Goal: Check status: Check status

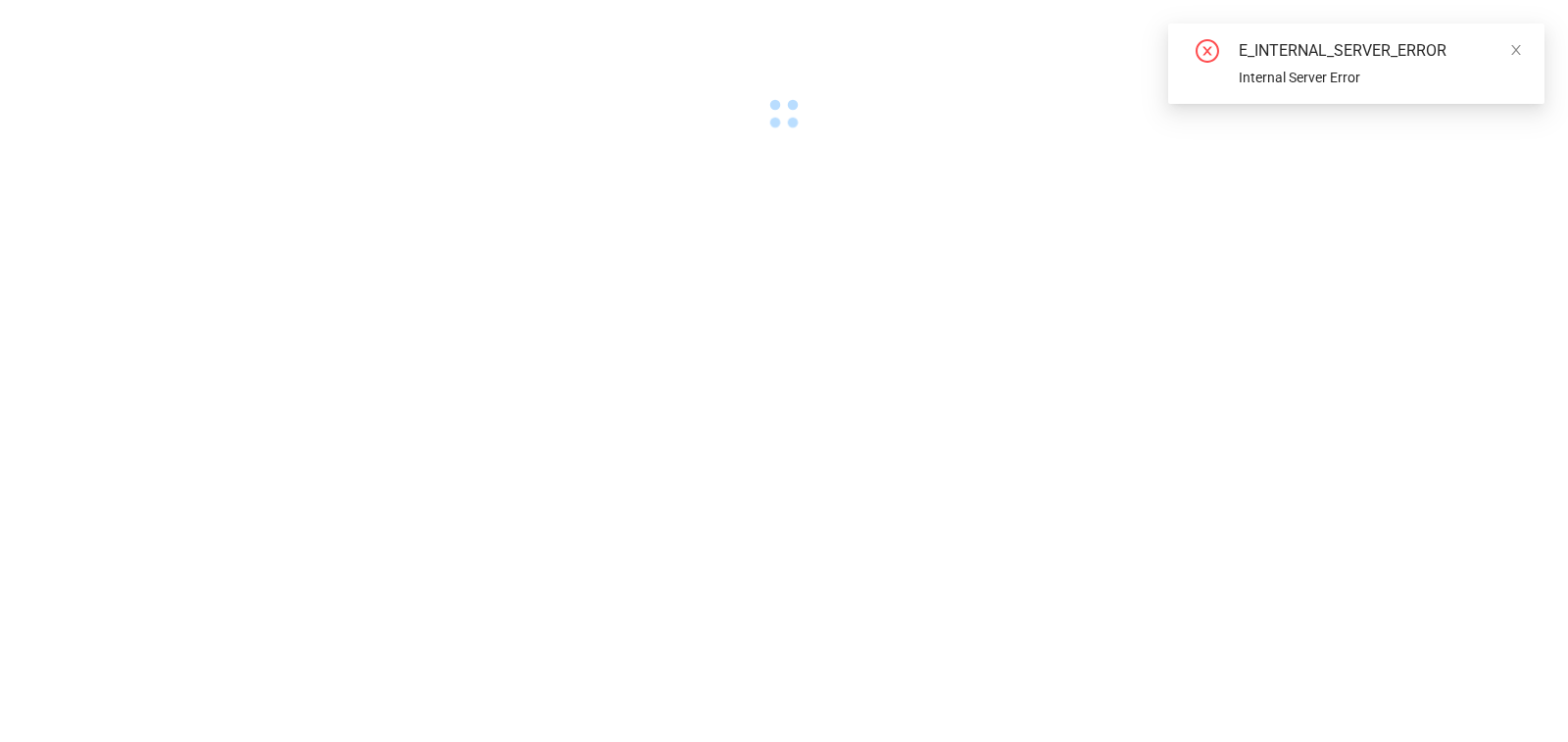
click at [1487, 48] on div "E_INTERNAL_SERVER_ERROR" at bounding box center [1379, 51] width 282 height 24
click at [1523, 53] on div "E_INTERNAL_SERVER_ERROR Internal Server Error" at bounding box center [1356, 64] width 376 height 81
click at [1512, 45] on icon "close" at bounding box center [1516, 50] width 10 height 10
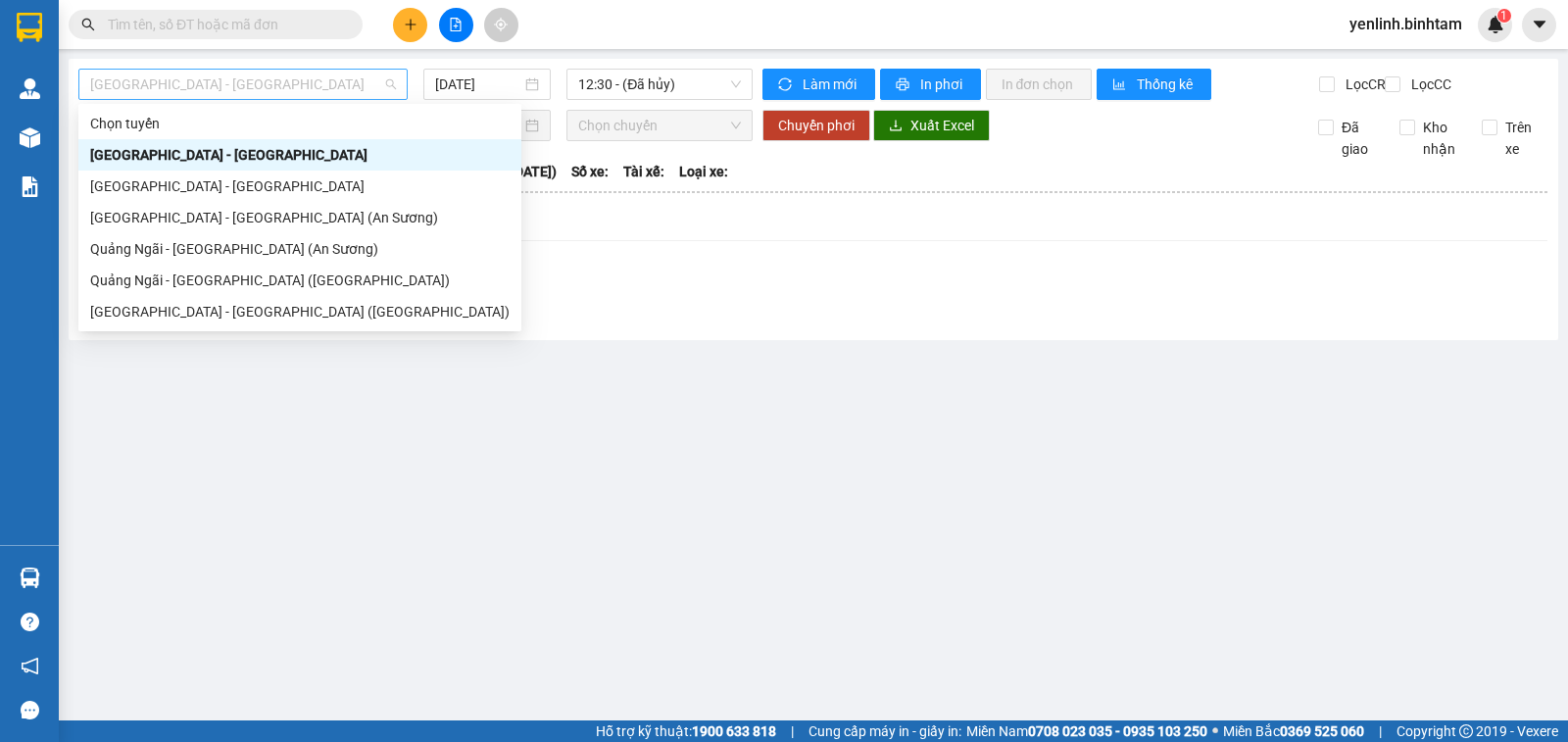
click at [282, 86] on span "Hà Nội - Quảng Ngãi" at bounding box center [243, 85] width 306 height 30
click at [251, 255] on div "Quảng Ngãi - Sài Gòn (An Sương)" at bounding box center [300, 249] width 419 height 22
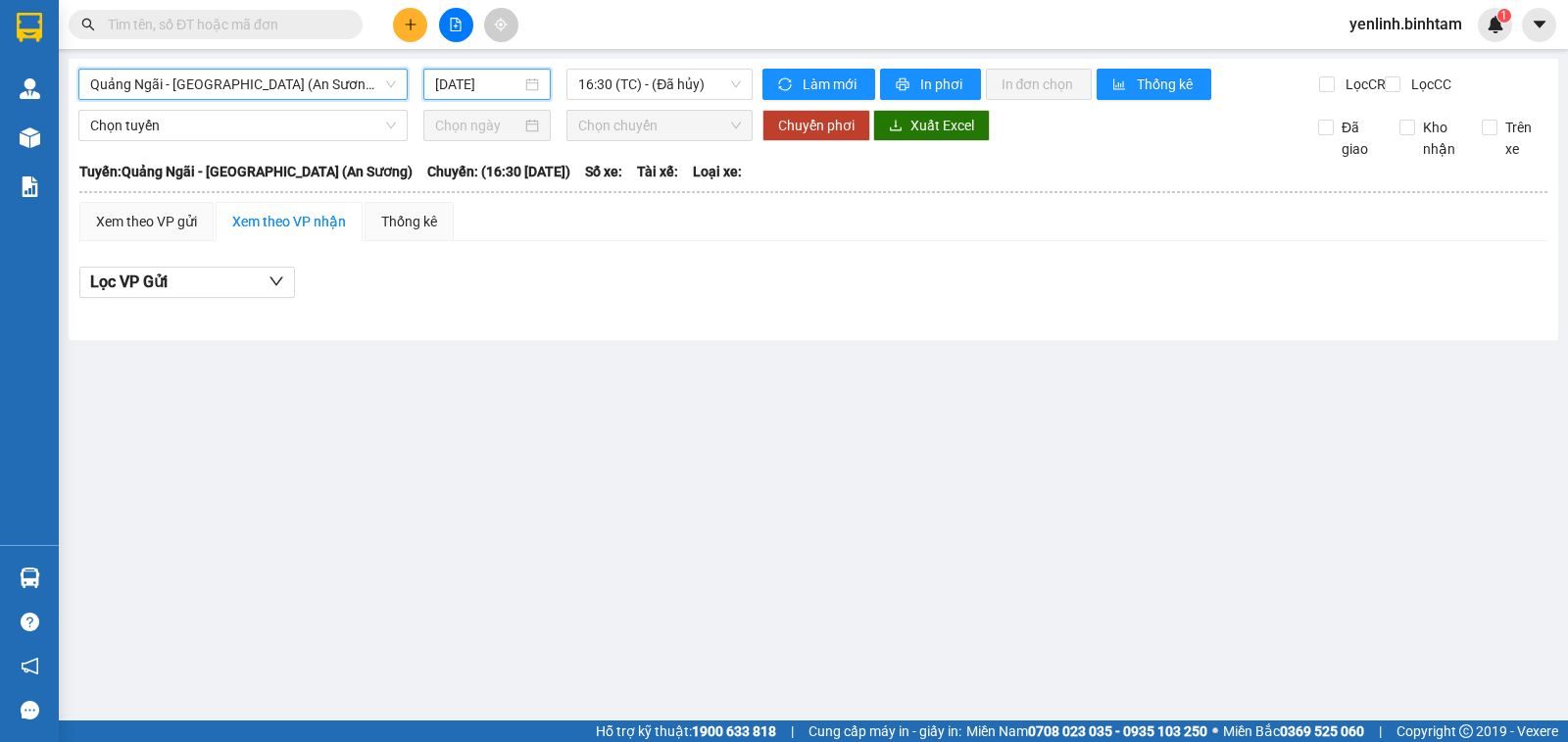
click at [454, 89] on input "12/08/2025" at bounding box center [478, 85] width 88 height 22
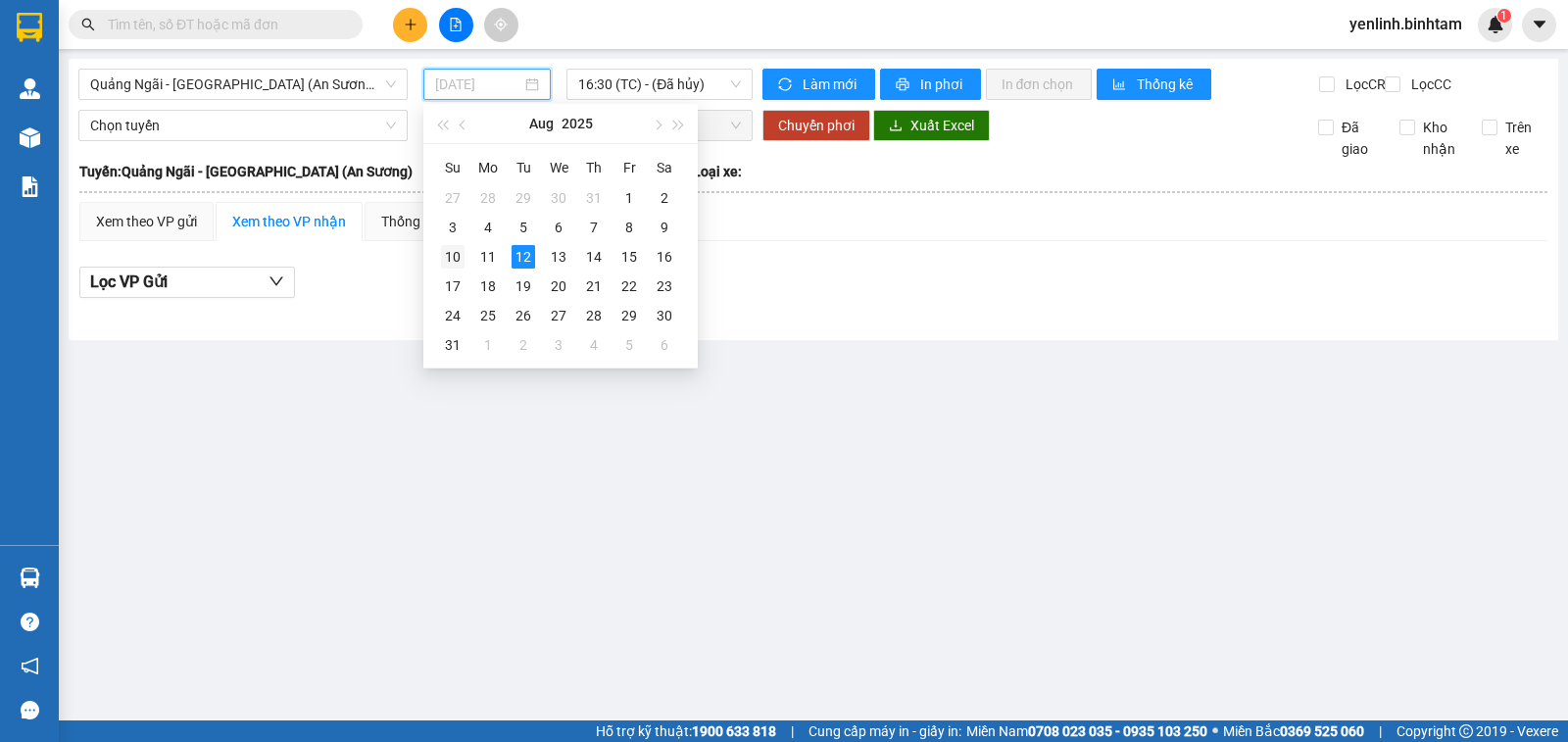
click at [455, 259] on div "10" at bounding box center [453, 257] width 24 height 24
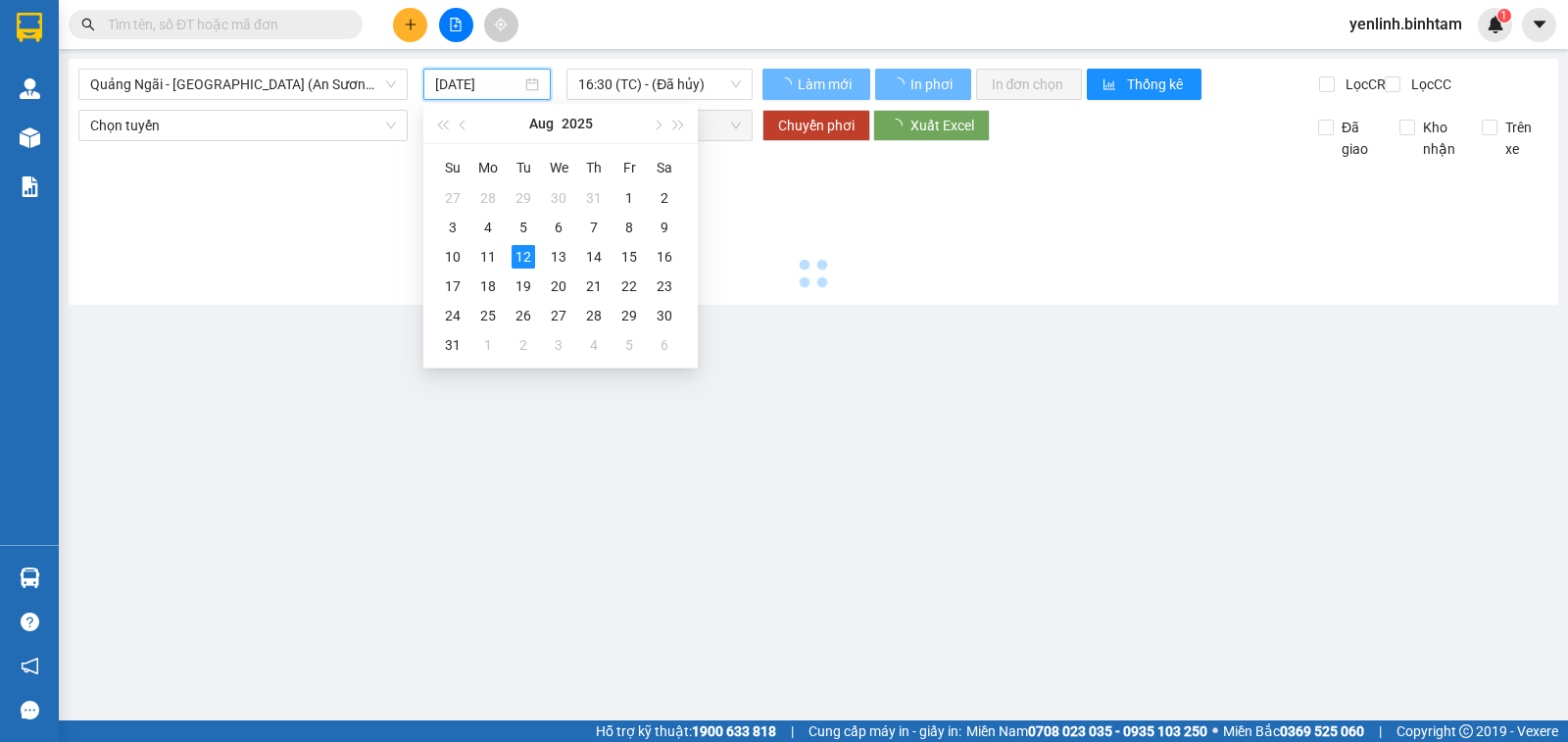
type input "10/08/2025"
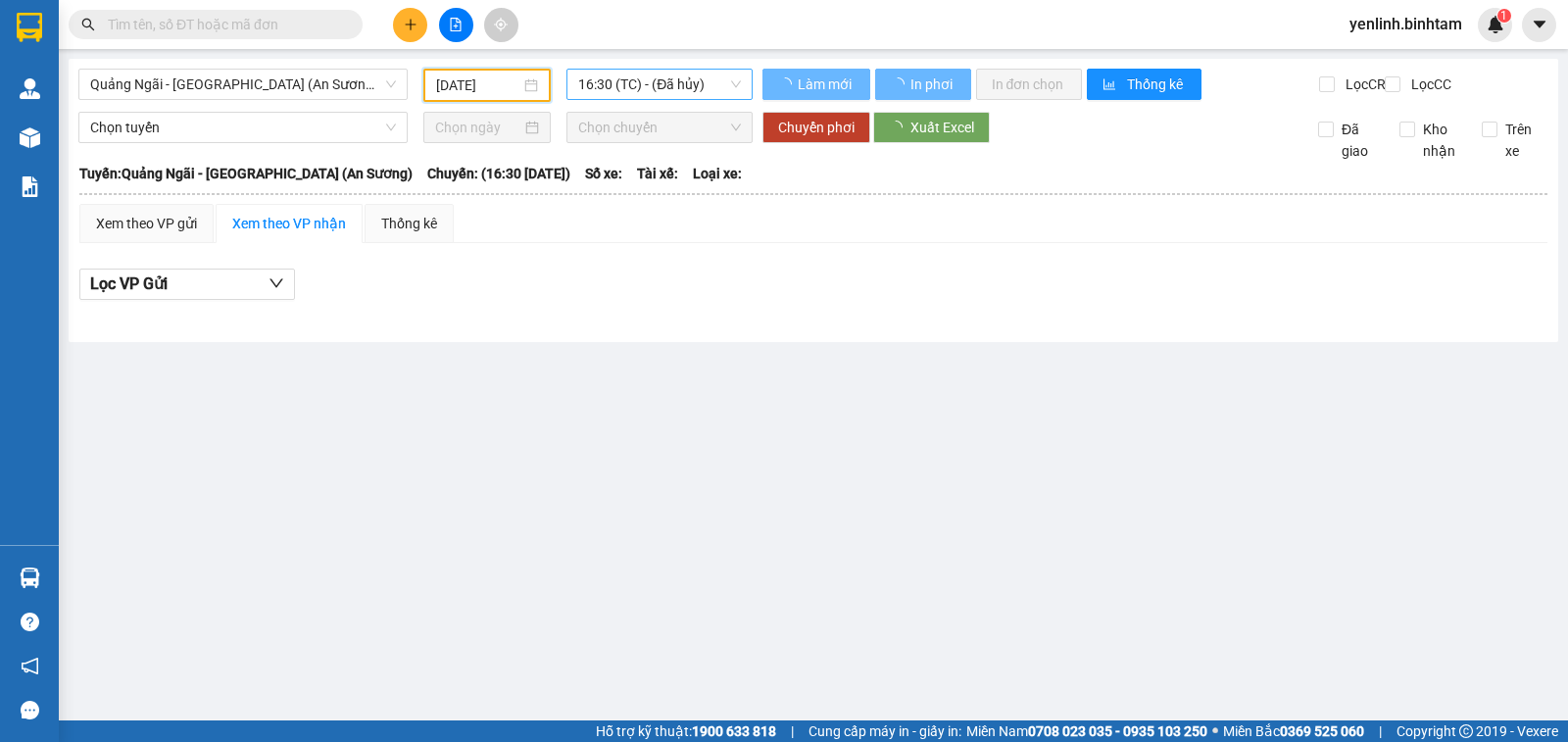
click at [681, 83] on span "16:30 (TC) - (Đã hủy)" at bounding box center [659, 85] width 161 height 30
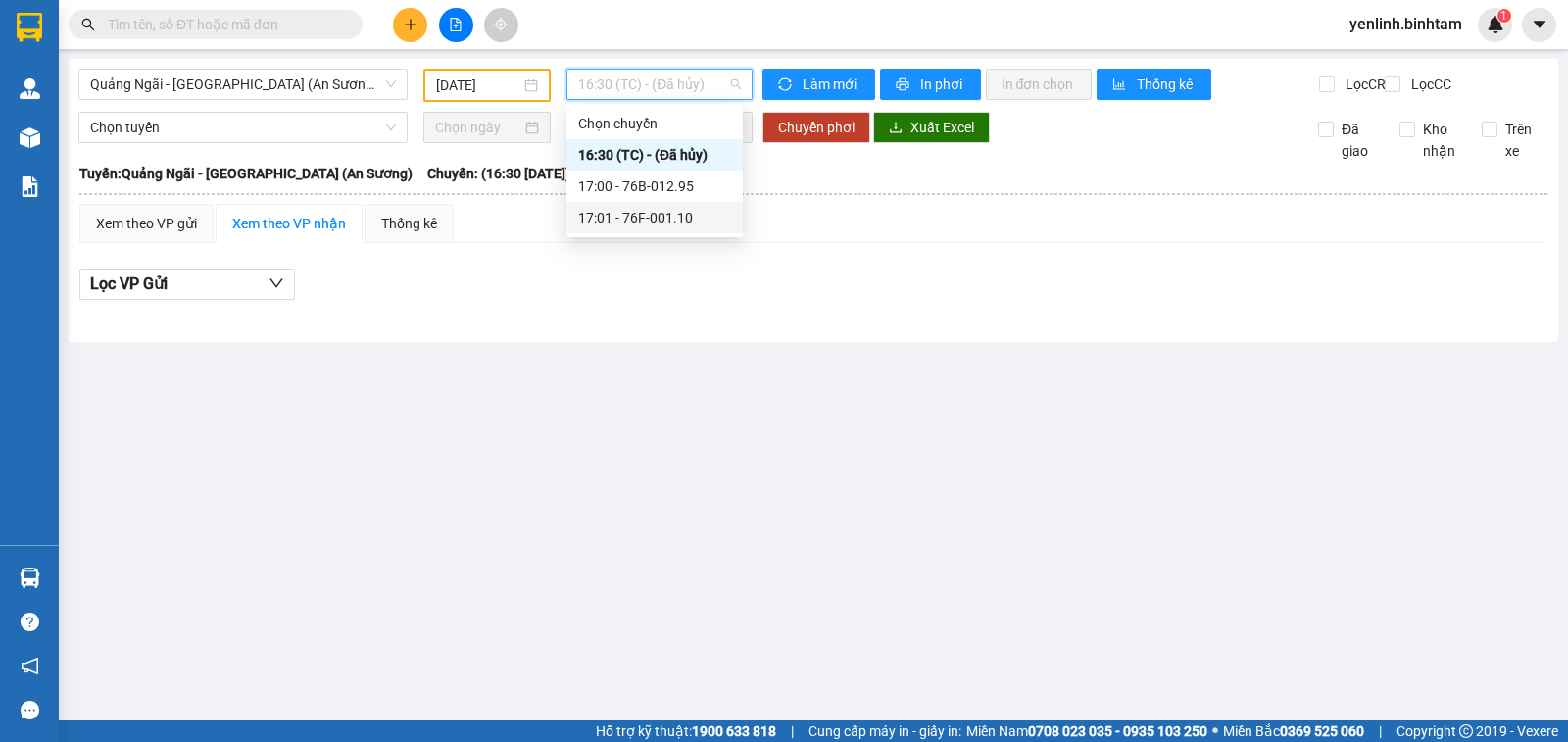
click at [653, 212] on div "17:01 - 76F-001.10" at bounding box center [654, 217] width 153 height 22
